Goal: Communication & Community: Answer question/provide support

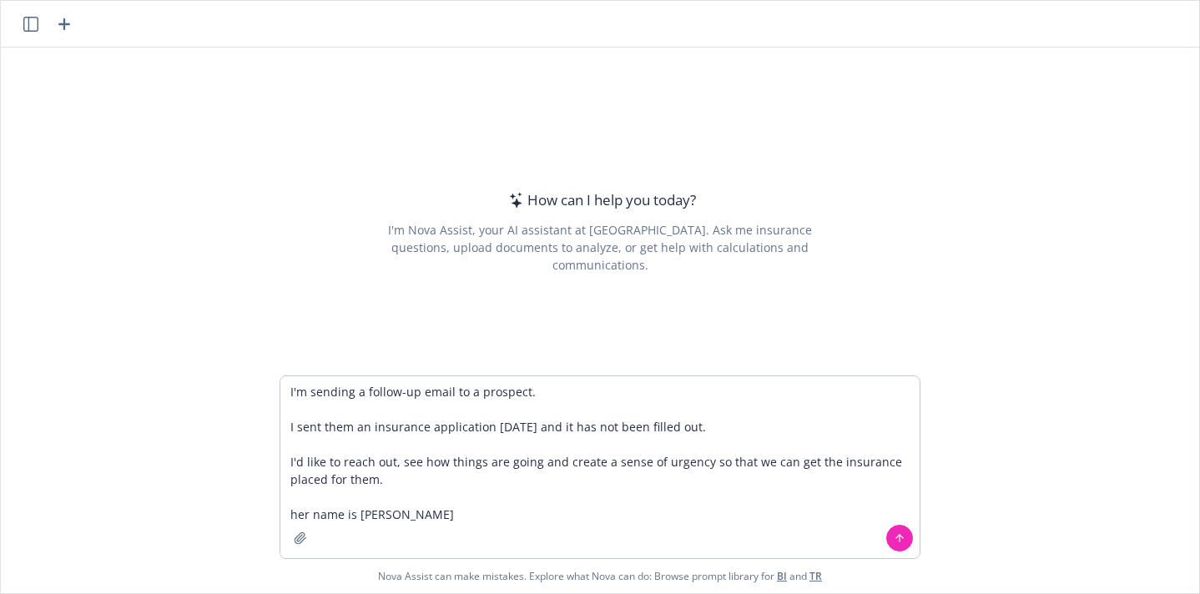
type textarea "I'm sending a follow-up email to a prospect. I sent them an insurance applicati…"
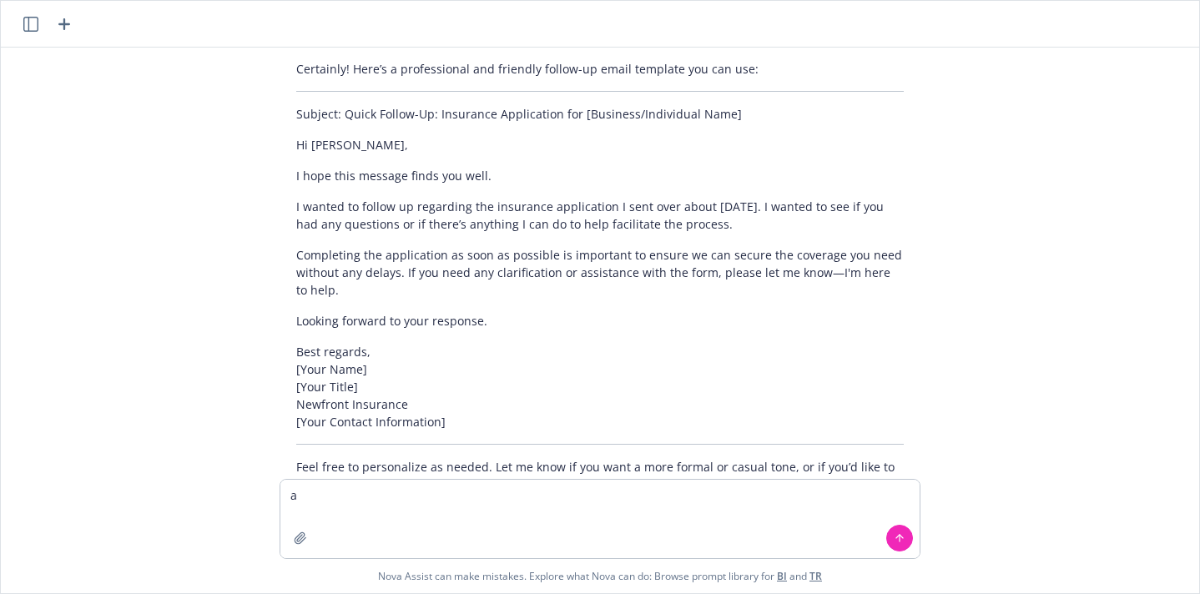
scroll to position [159, 0]
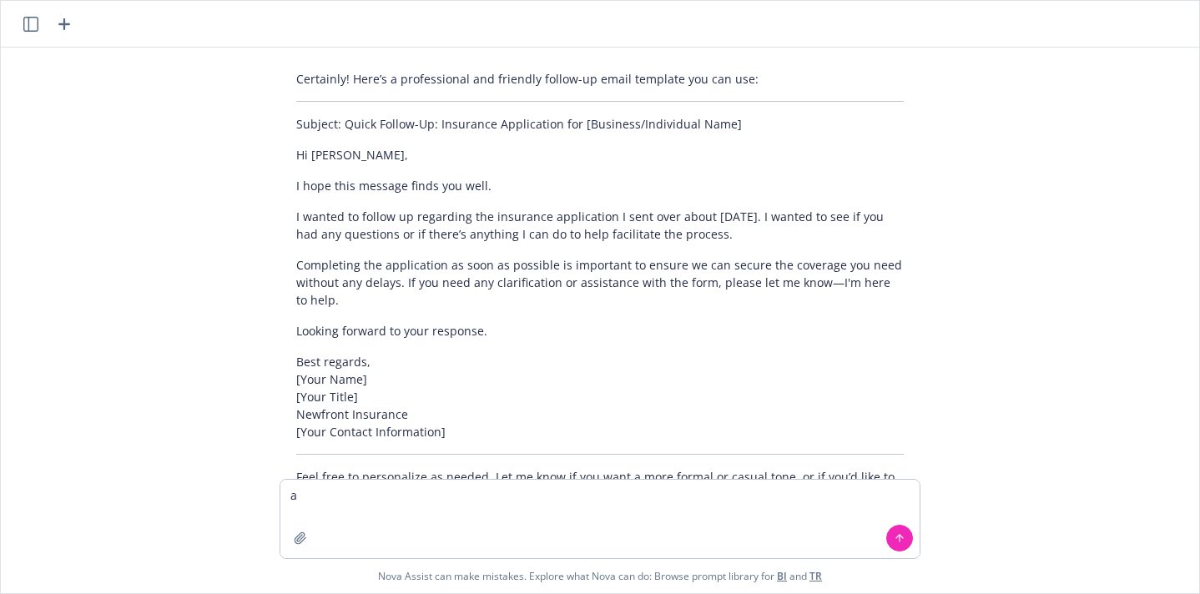
type textarea "a"
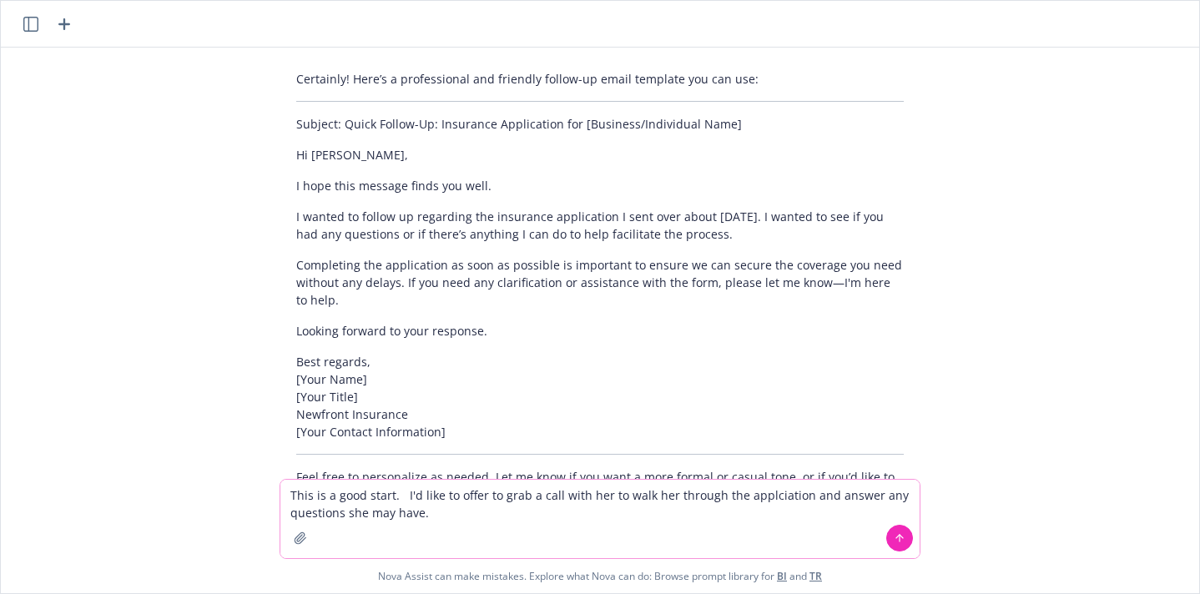
type textarea "This is a good start. I'd like to offer to grab a call with her to walk her thr…"
click at [464, 510] on textarea "This is a good start. I'd like to offer to grab a call with her to walk her thr…" at bounding box center [599, 519] width 639 height 78
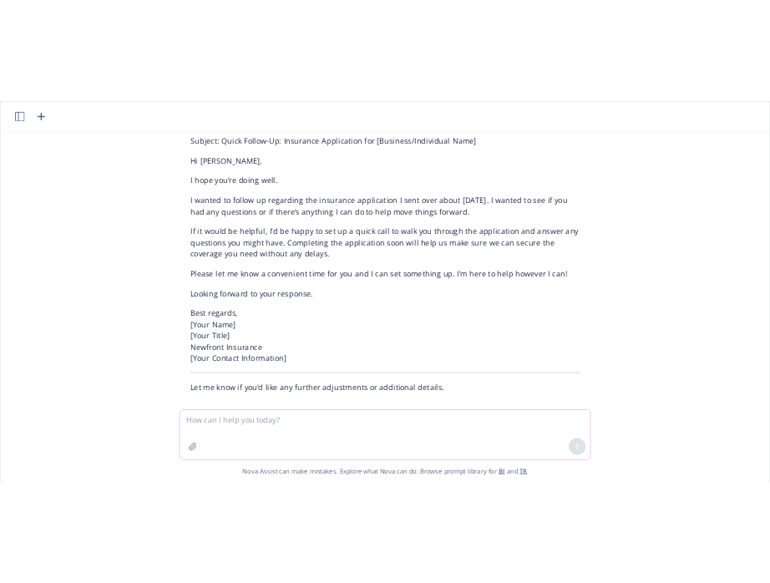
scroll to position [754, 0]
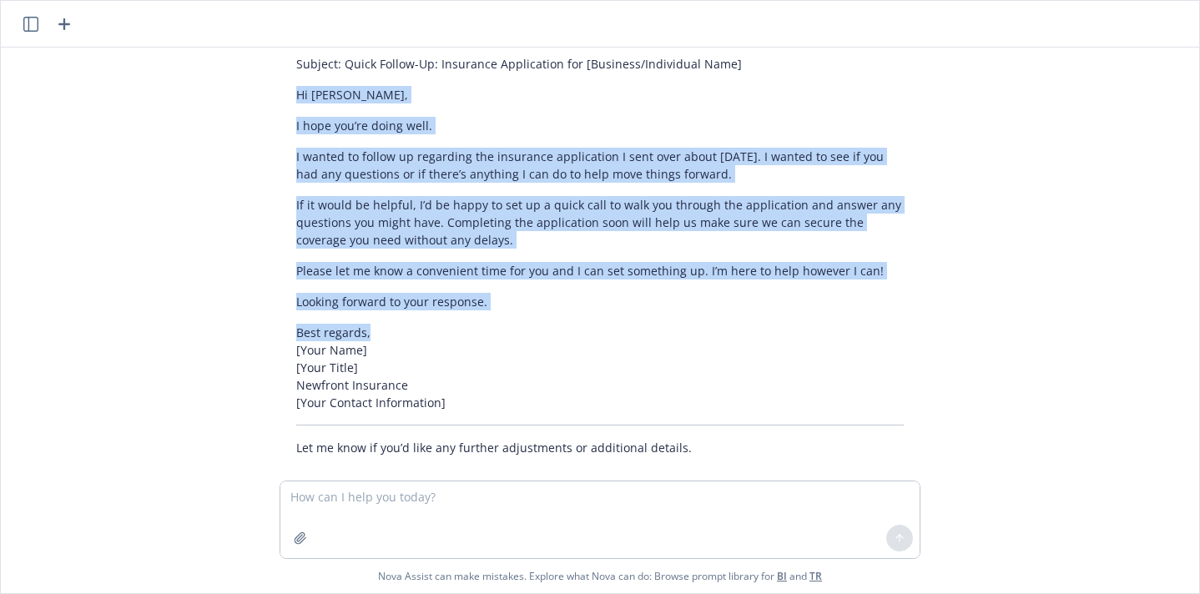
drag, startPoint x: 377, startPoint y: 331, endPoint x: 295, endPoint y: 93, distance: 251.9
click at [295, 93] on div "Absolutely! Here’s an updated version that includes an offer to schedule a call…" at bounding box center [600, 233] width 641 height 460
copy div "Hi [PERSON_NAME], I hope you’re doing well. I wanted to follow up regarding the…"
